Goal: Feedback & Contribution: Submit feedback/report problem

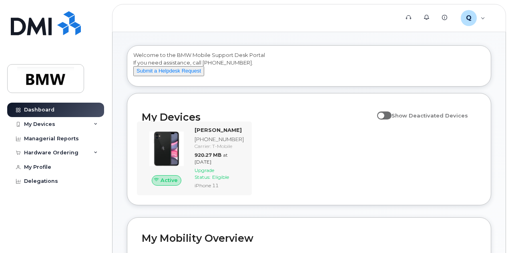
scroll to position [40, 0]
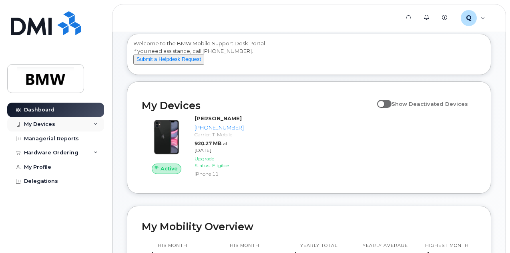
click at [39, 123] on div "My Devices" at bounding box center [39, 124] width 31 height 6
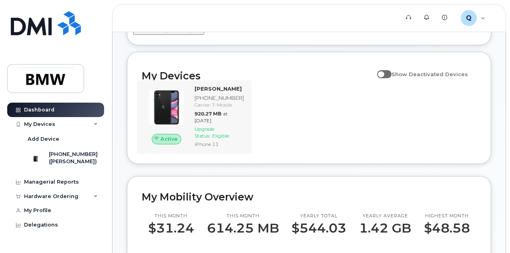
scroll to position [160, 0]
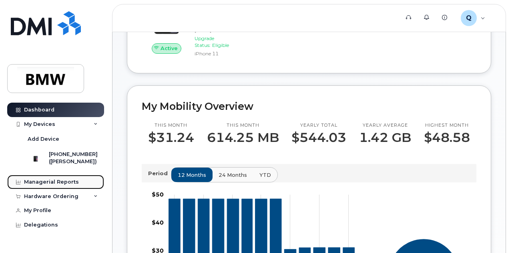
click at [73, 185] on div "Managerial Reports" at bounding box center [51, 182] width 55 height 6
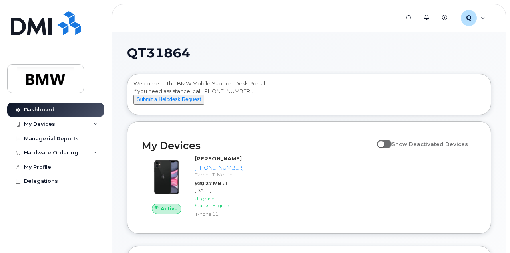
drag, startPoint x: 171, startPoint y: 109, endPoint x: 231, endPoint y: 134, distance: 64.8
click at [171, 105] on button "Submit a Helpdesk Request" at bounding box center [168, 100] width 71 height 10
click at [189, 105] on button "Submit a Helpdesk Request" at bounding box center [168, 100] width 71 height 10
